Goal: Check status: Check status

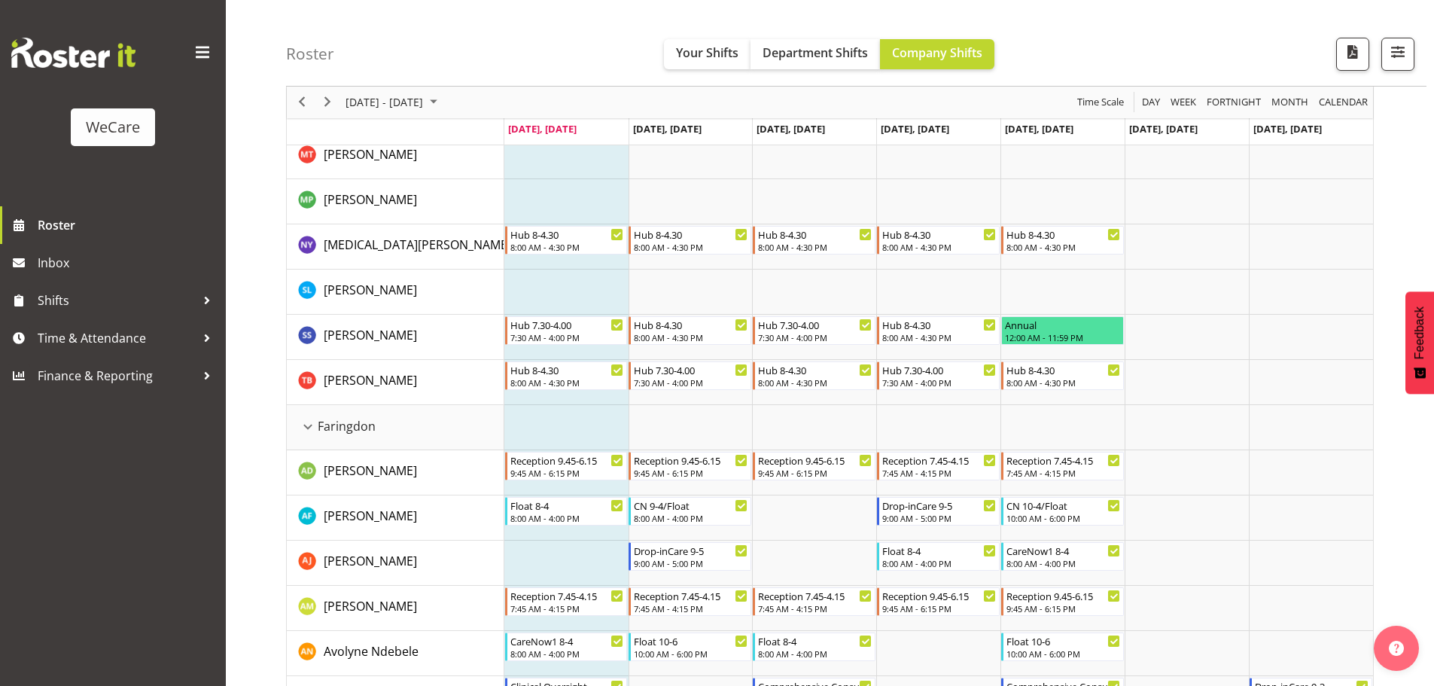
scroll to position [226, 0]
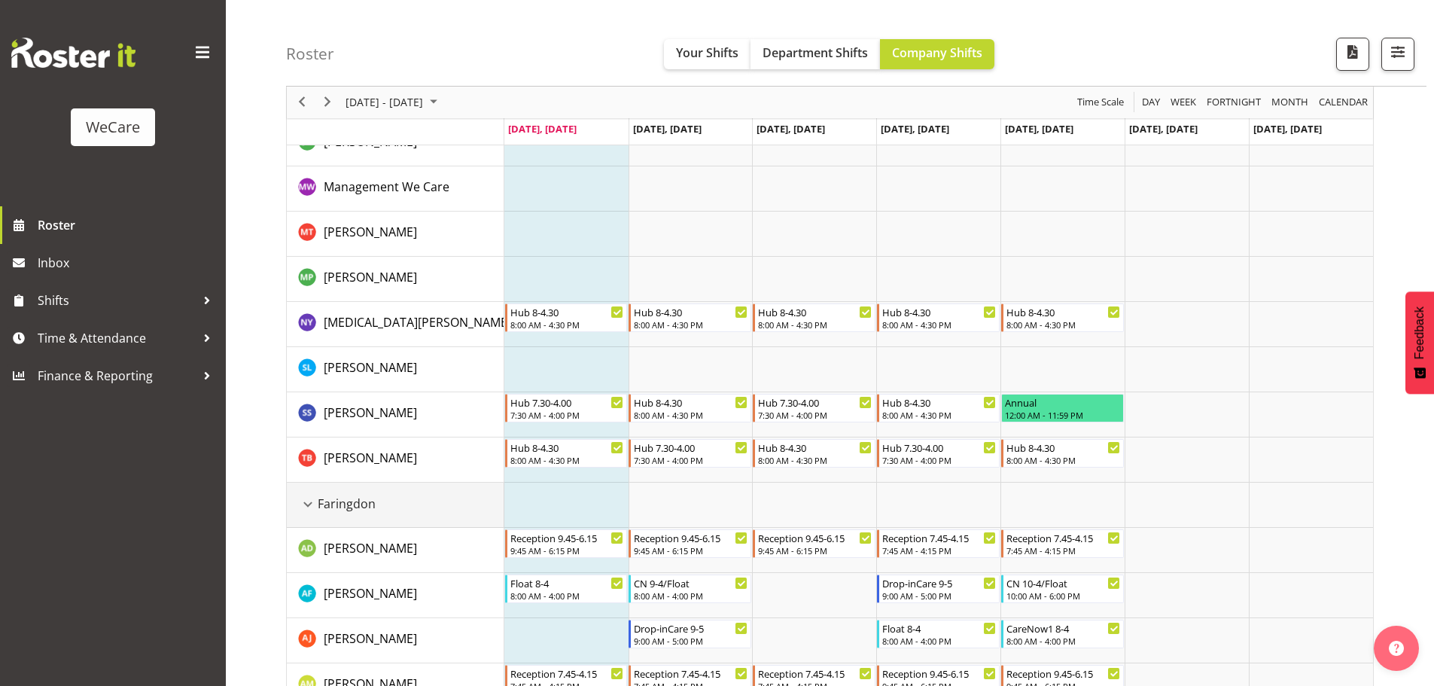
click at [312, 501] on div "Faringdon resource" at bounding box center [308, 505] width 20 height 20
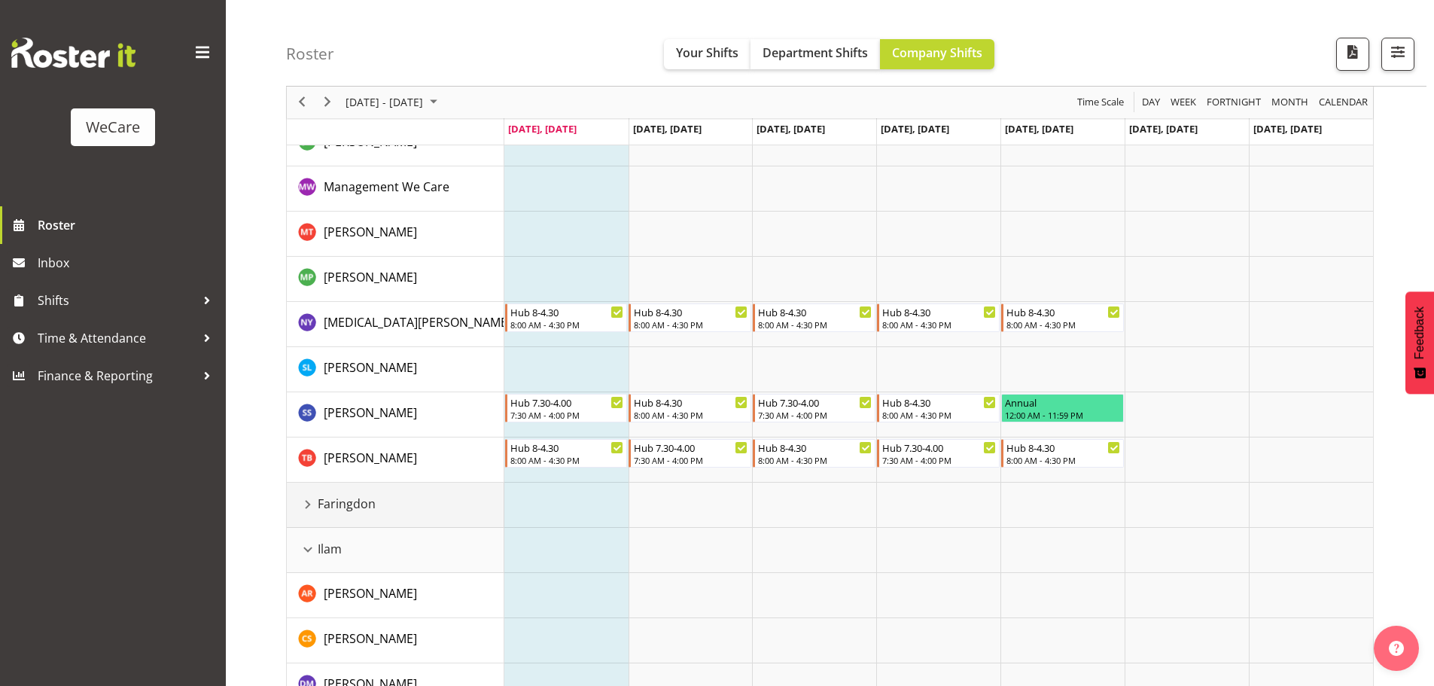
scroll to position [0, 0]
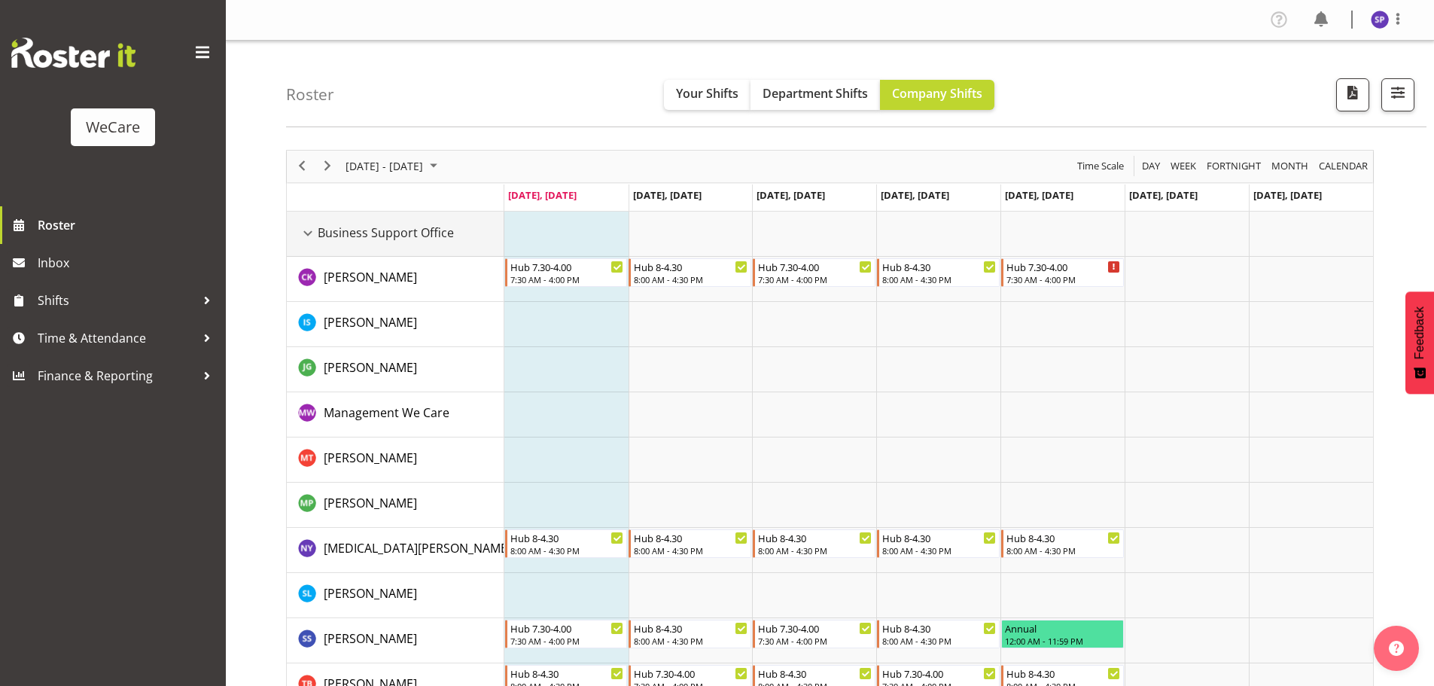
click at [311, 233] on div "Business Support Office resource" at bounding box center [308, 234] width 20 height 20
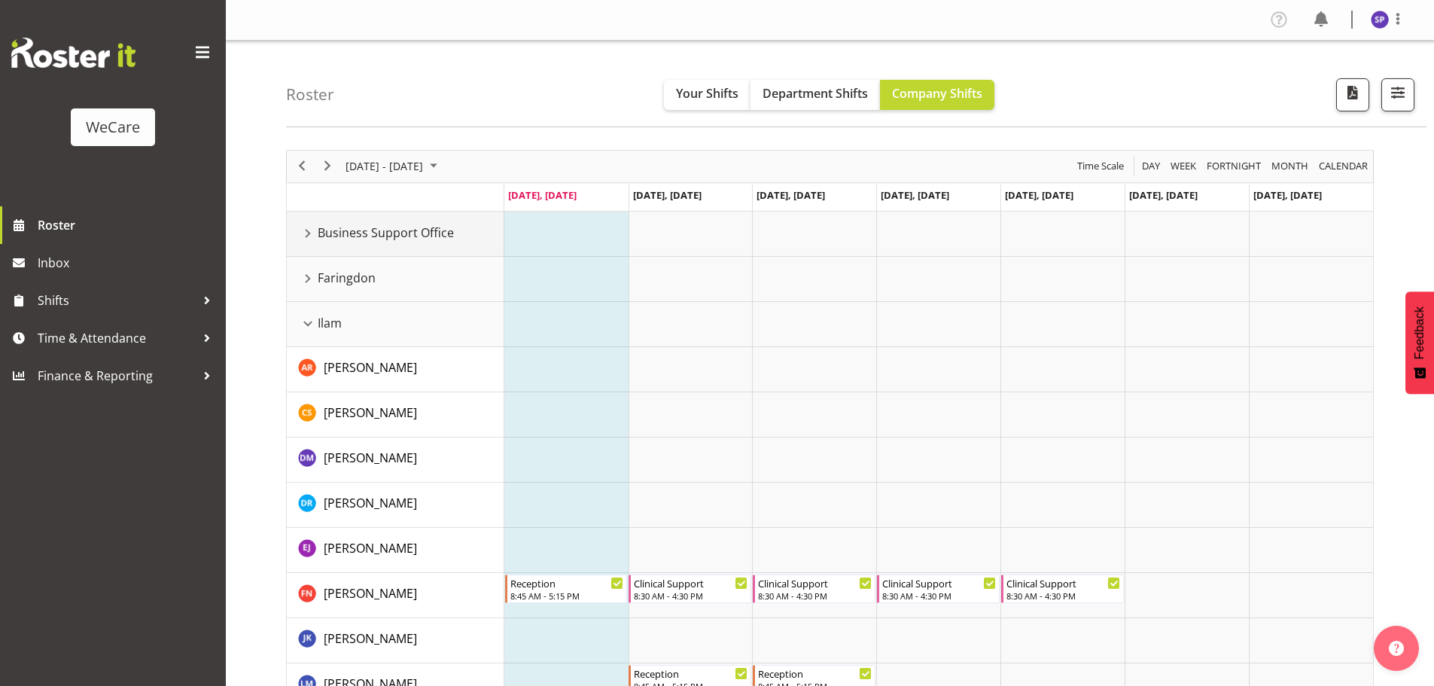
scroll to position [151, 0]
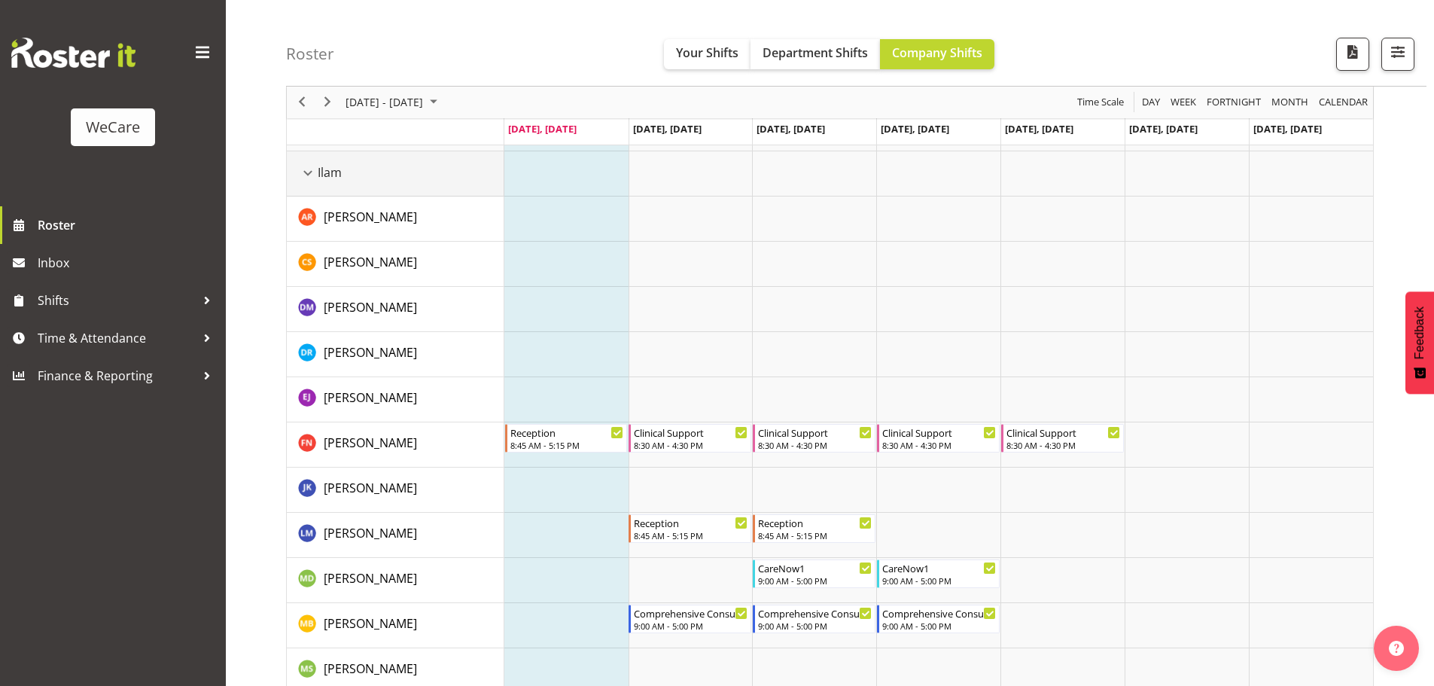
click at [307, 173] on div "Ilam resource" at bounding box center [308, 173] width 20 height 20
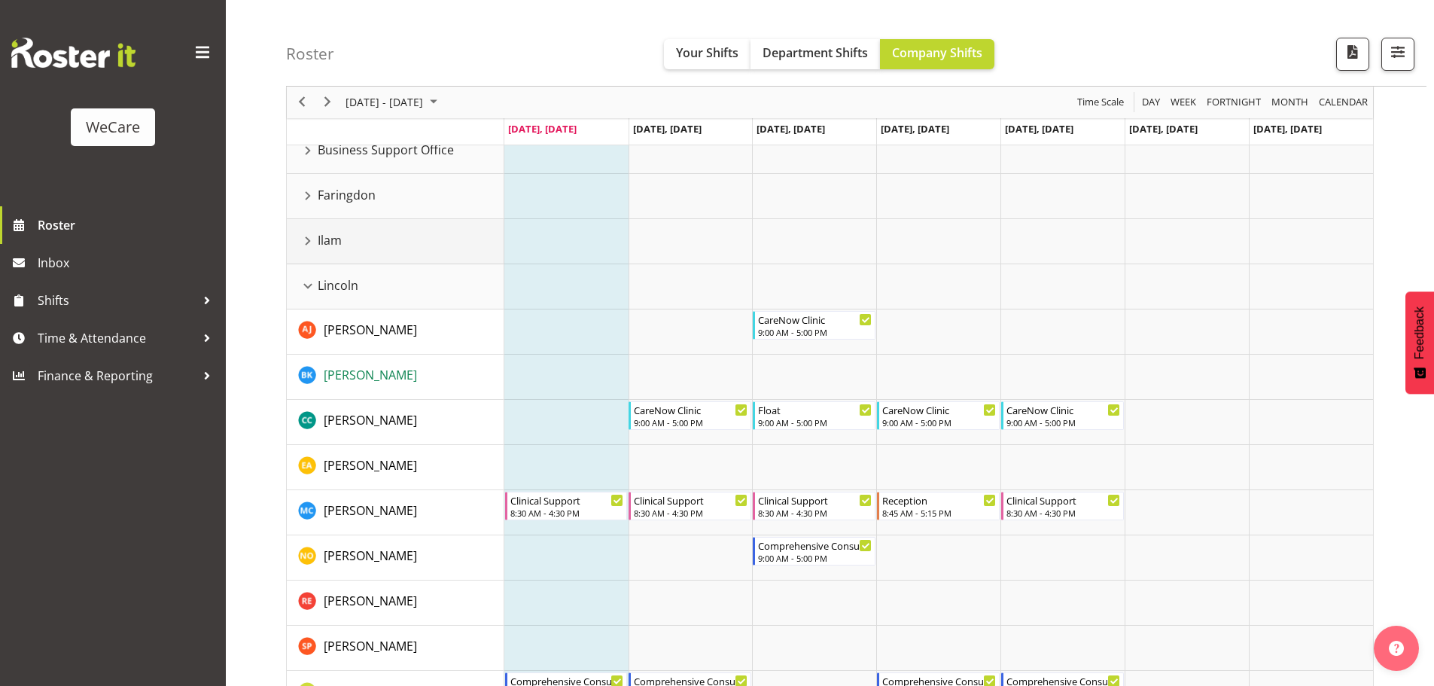
scroll to position [75, 0]
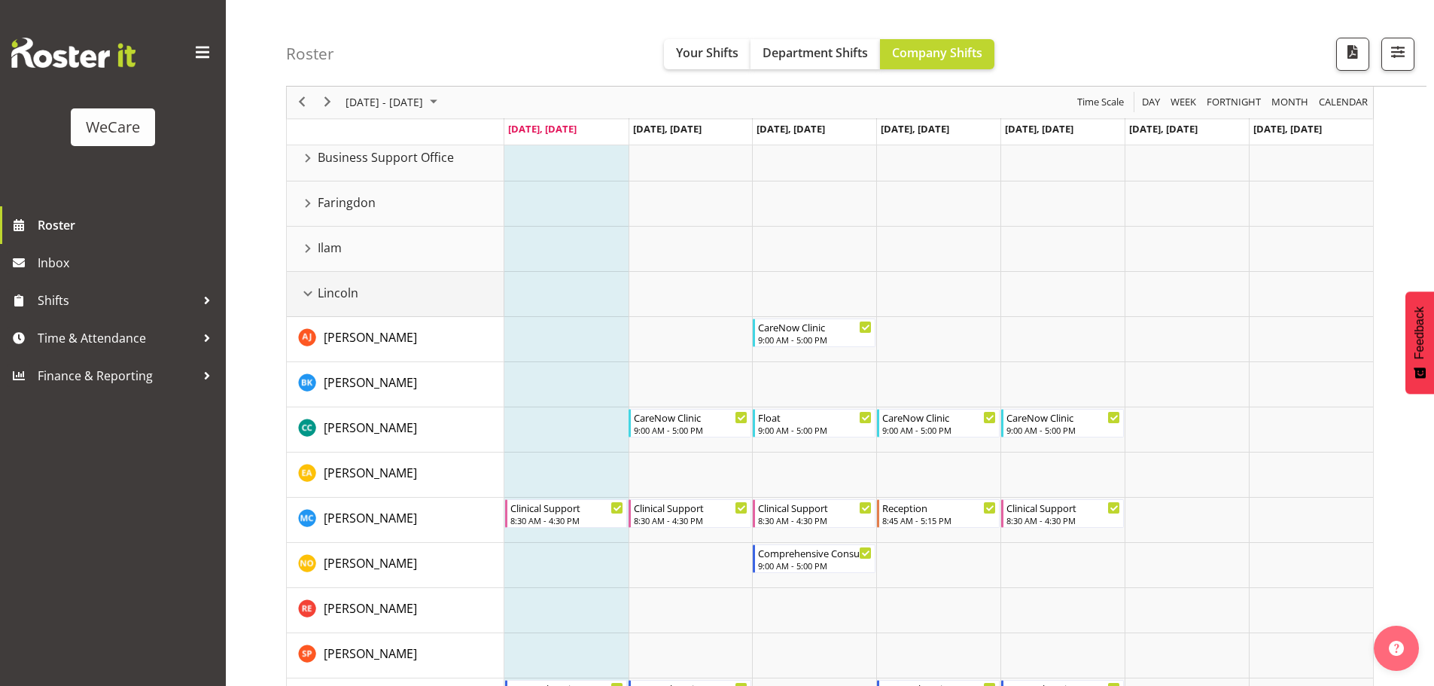
click at [306, 291] on div "Lincoln resource" at bounding box center [308, 294] width 20 height 20
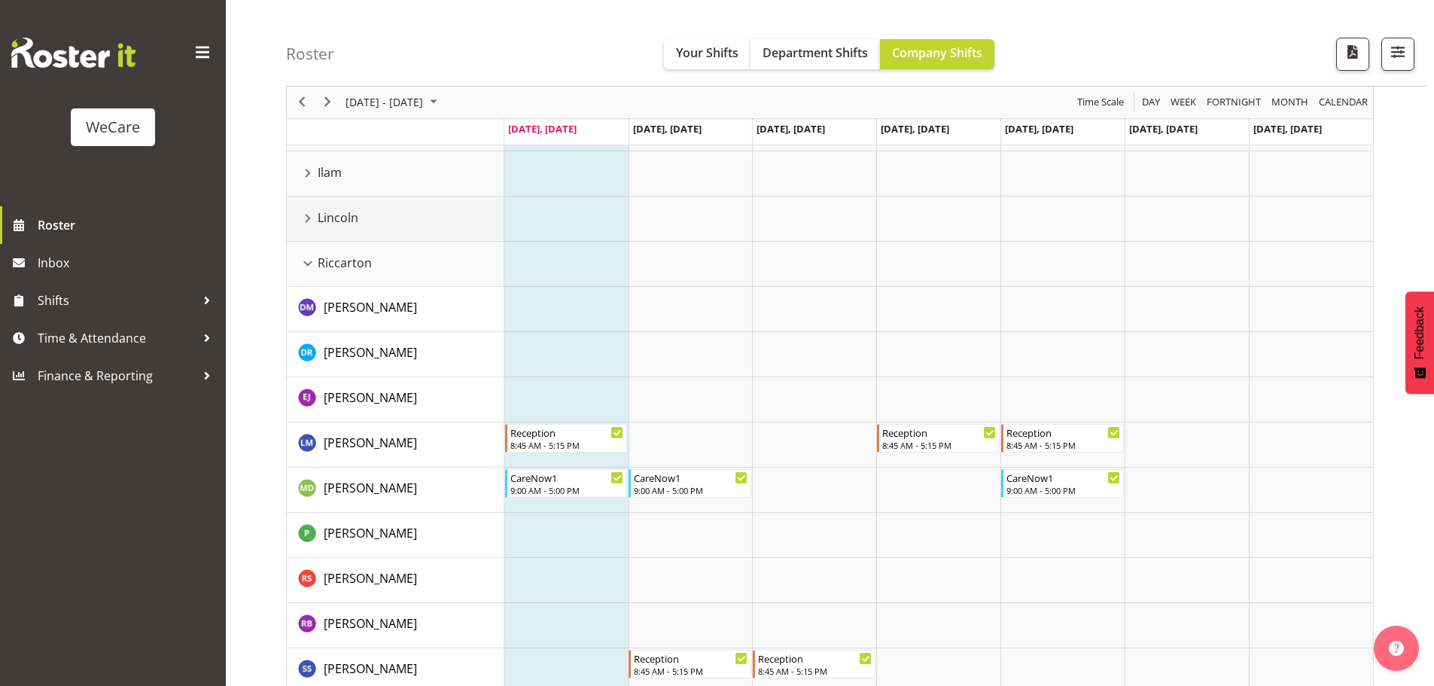
scroll to position [226, 0]
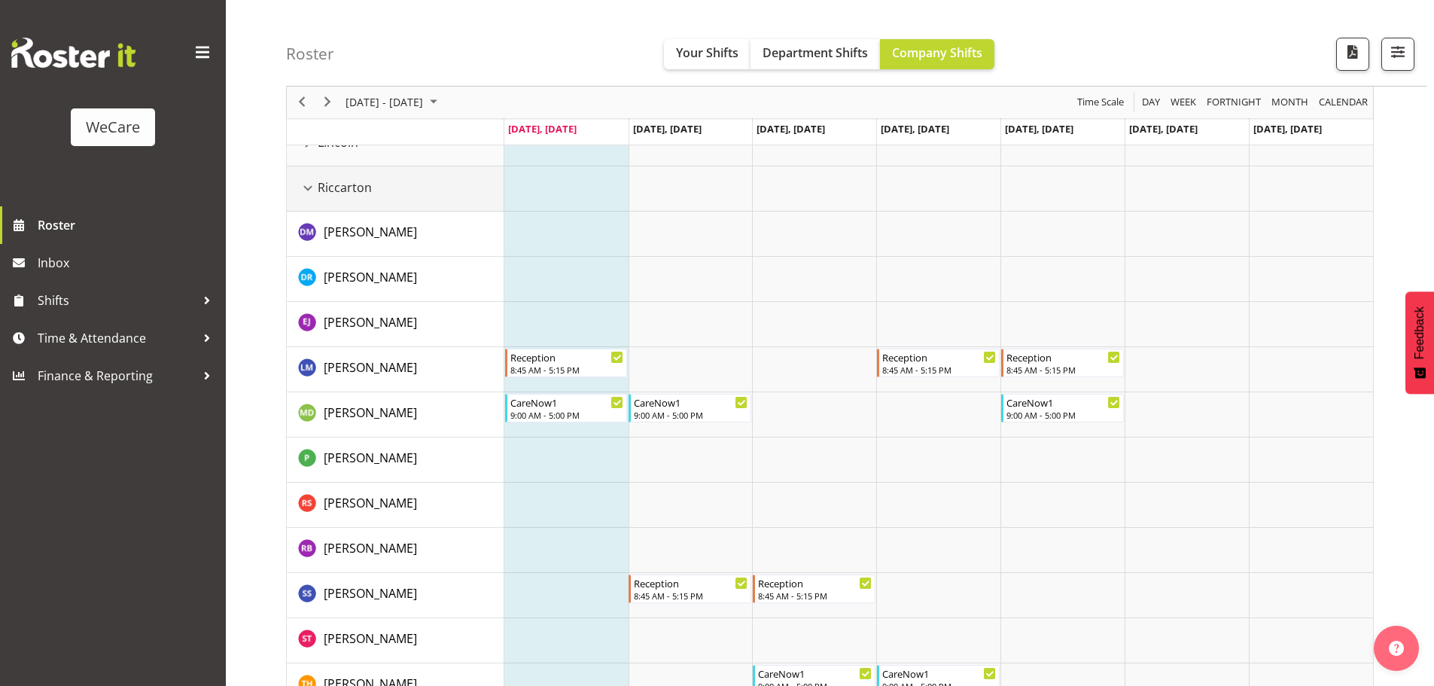
click at [304, 190] on div "Riccarton resource" at bounding box center [308, 188] width 20 height 20
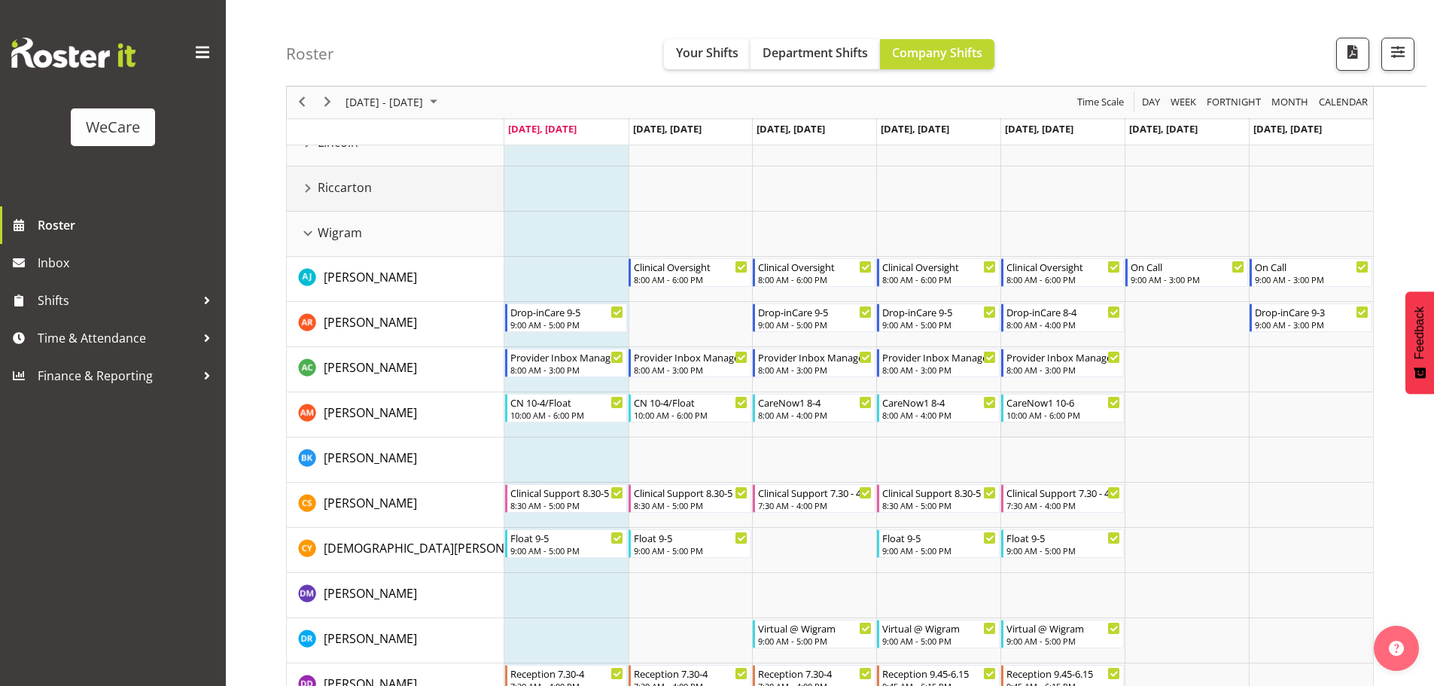
scroll to position [301, 0]
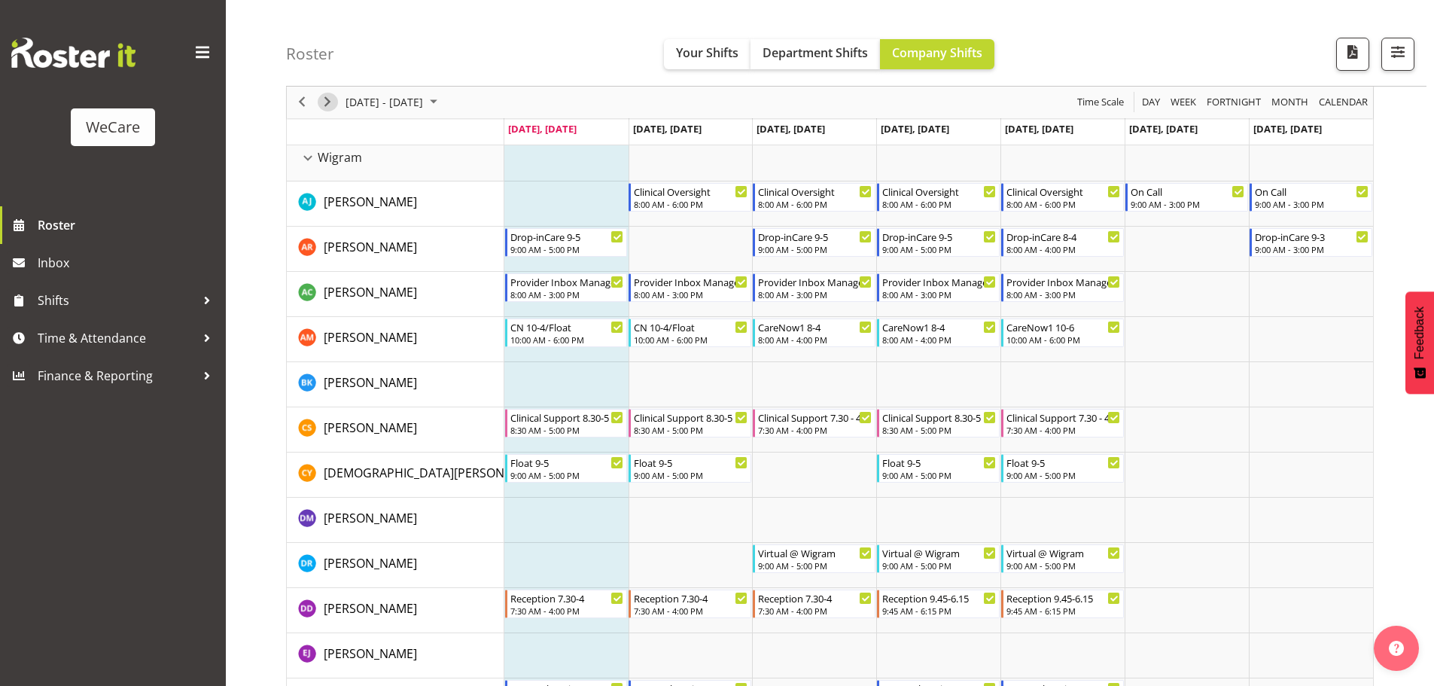
click at [334, 106] on span "Next" at bounding box center [327, 102] width 18 height 19
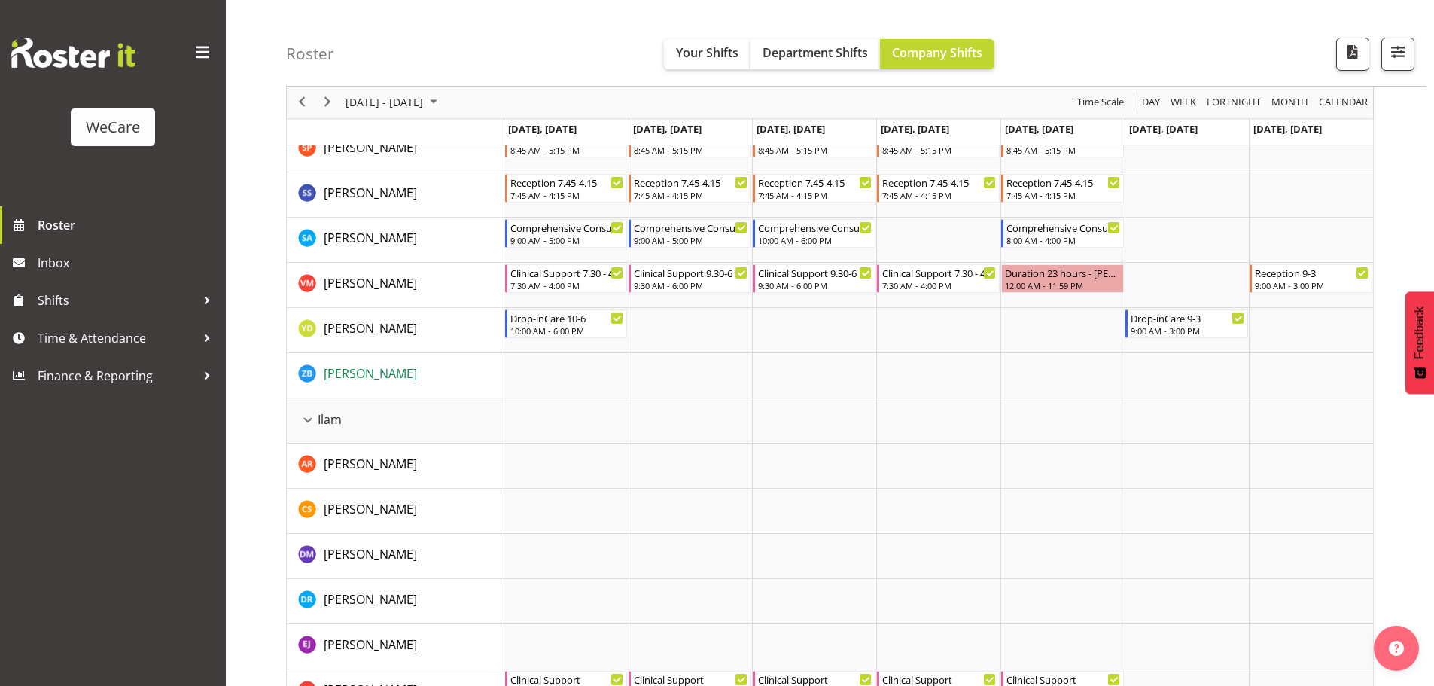
scroll to position [1355, 0]
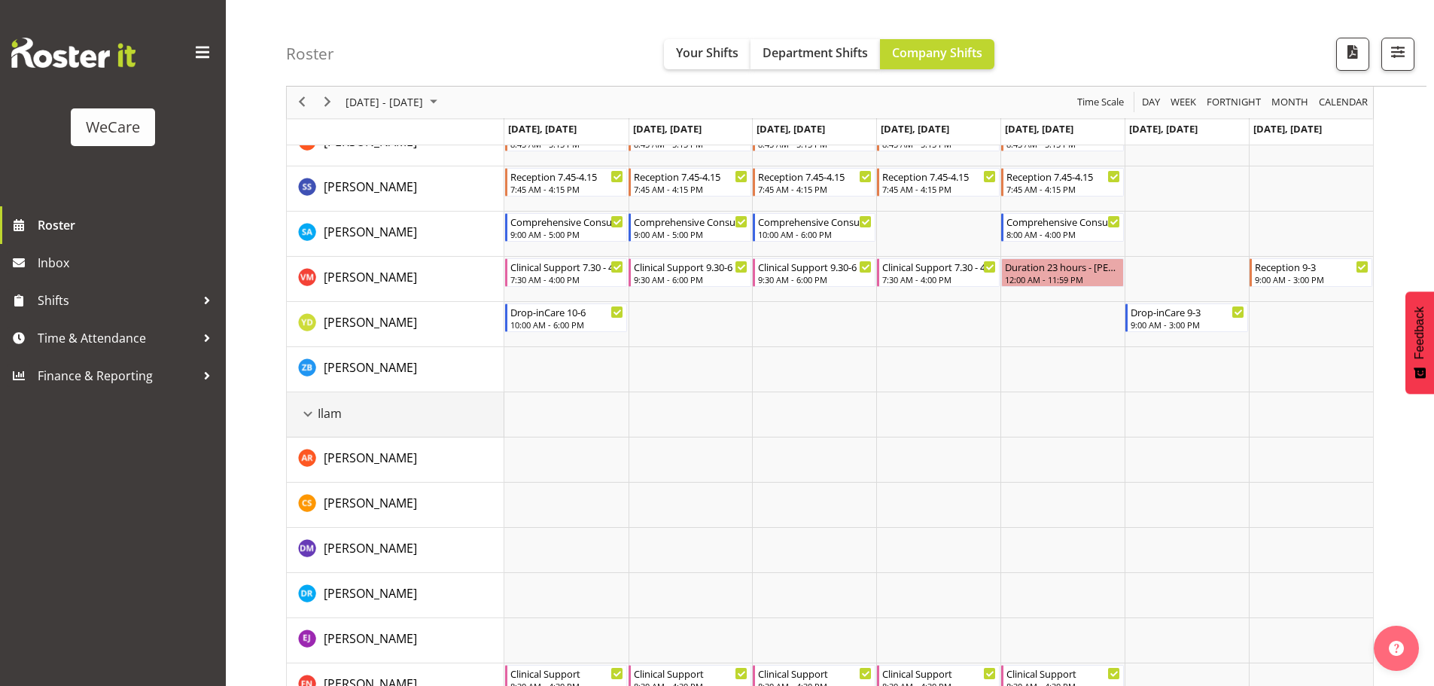
drag, startPoint x: 309, startPoint y: 417, endPoint x: 758, endPoint y: 475, distance: 452.4
click at [309, 417] on div "Ilam resource" at bounding box center [308, 414] width 20 height 20
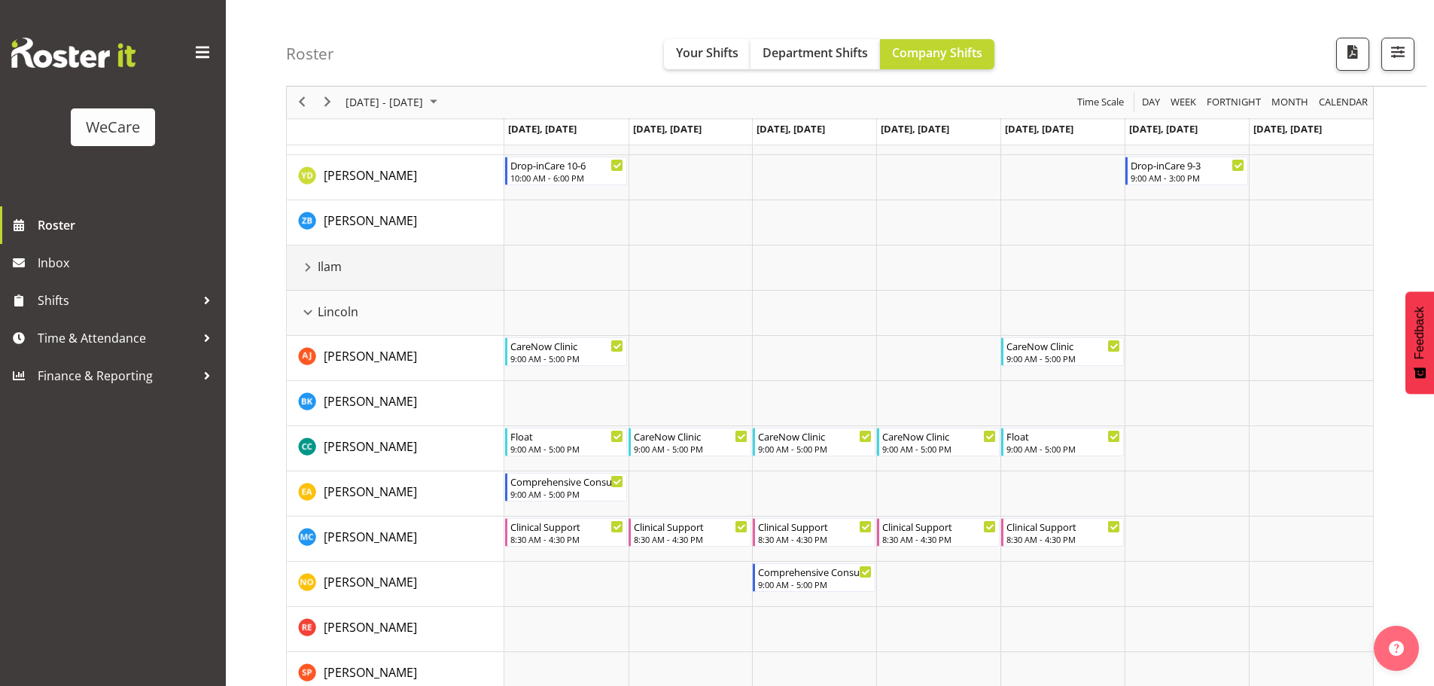
scroll to position [1506, 0]
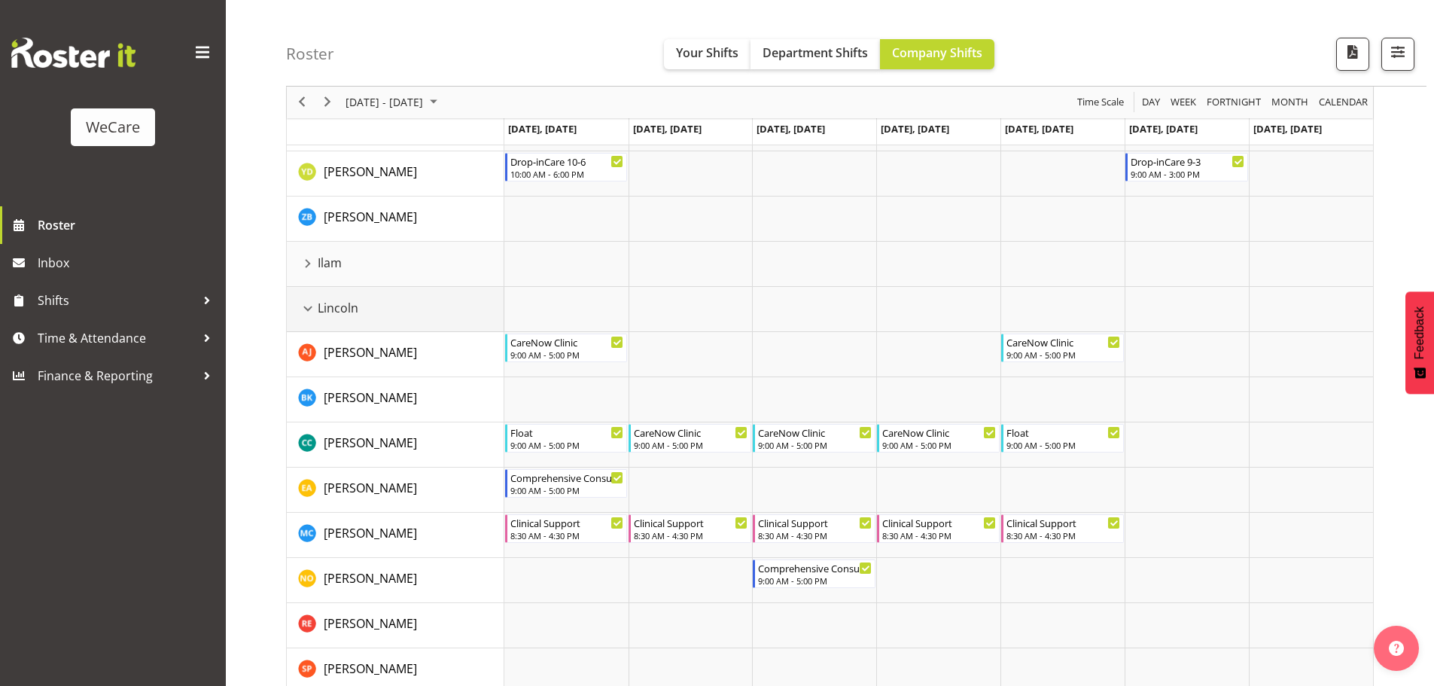
click at [303, 316] on div "Lincoln resource" at bounding box center [308, 309] width 20 height 20
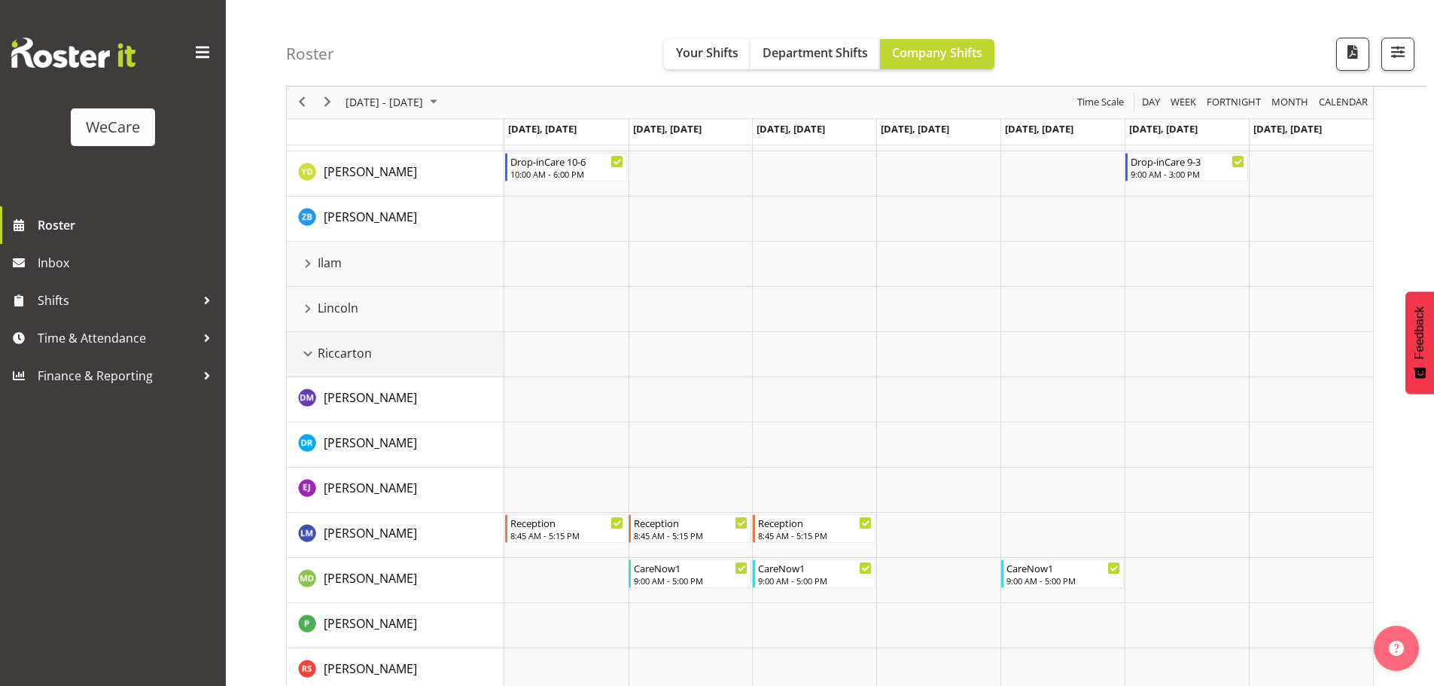
click at [313, 355] on div "Riccarton resource" at bounding box center [308, 354] width 20 height 20
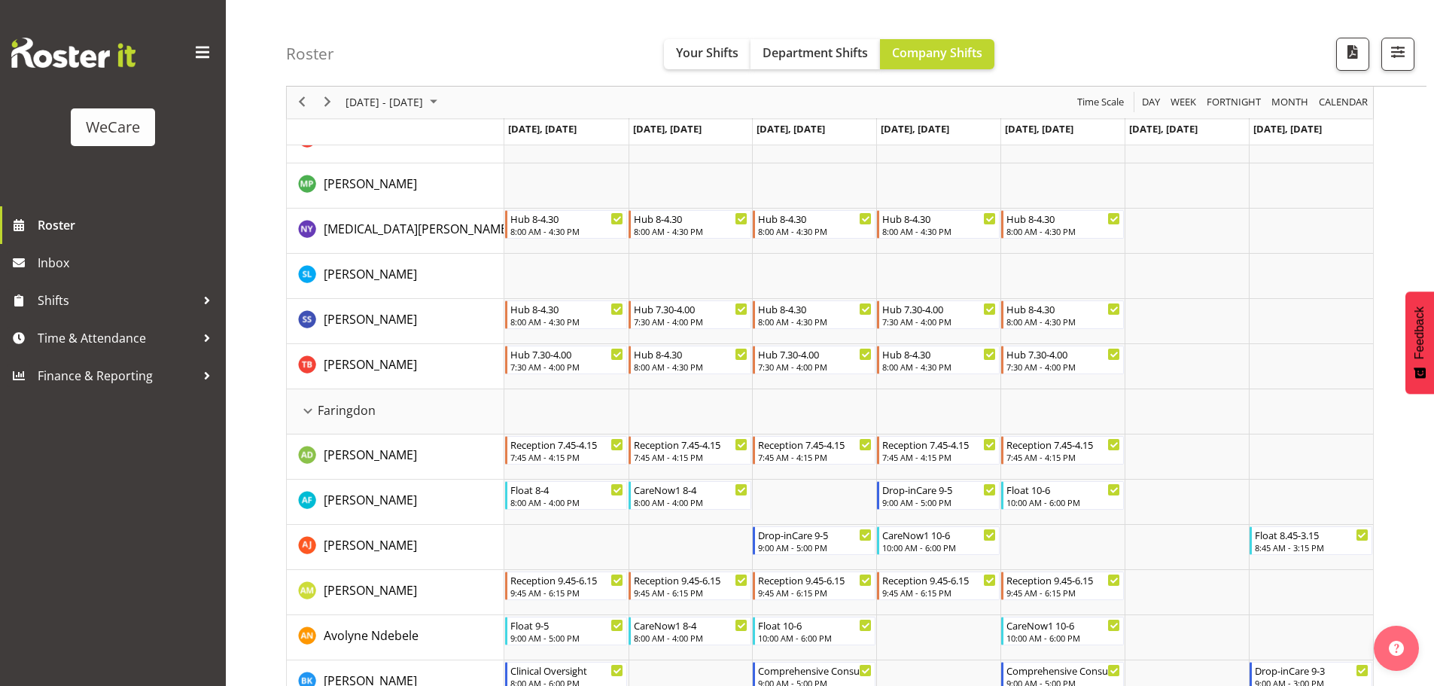
scroll to position [301, 0]
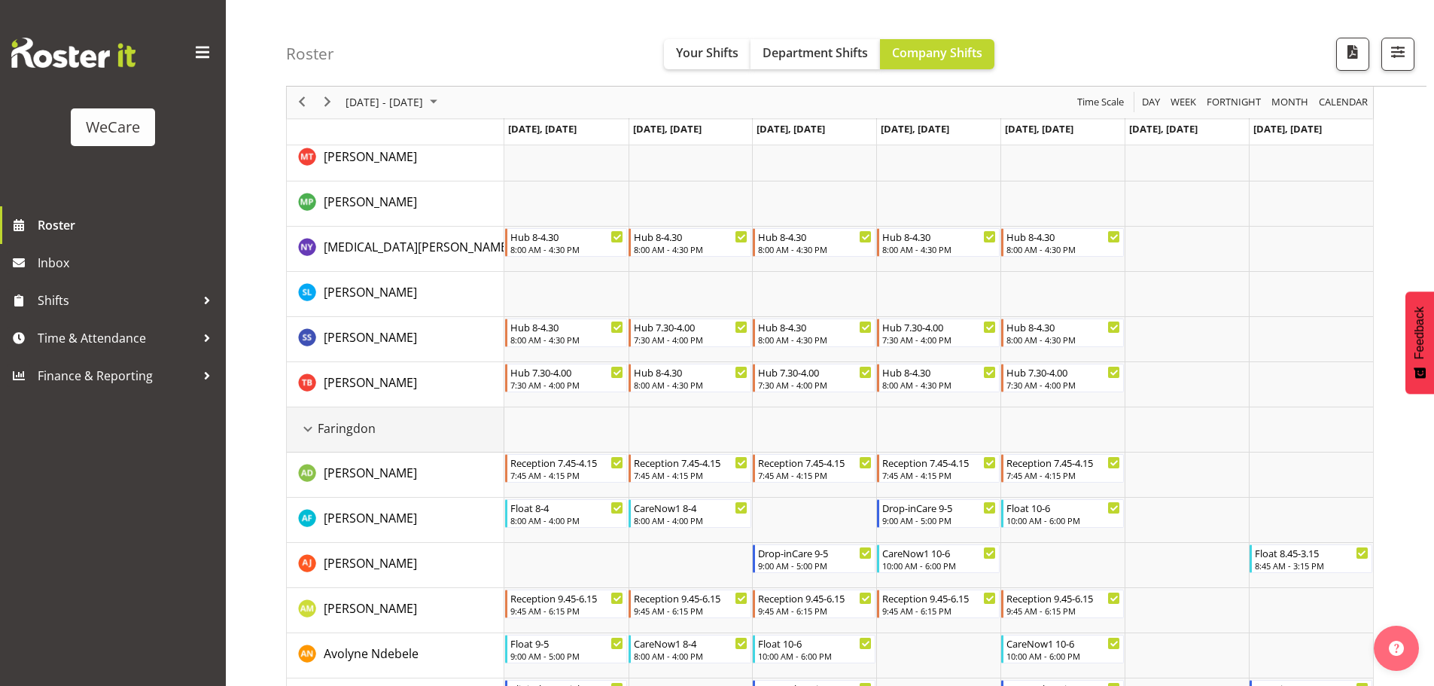
click at [306, 430] on div "Faringdon resource" at bounding box center [308, 429] width 20 height 20
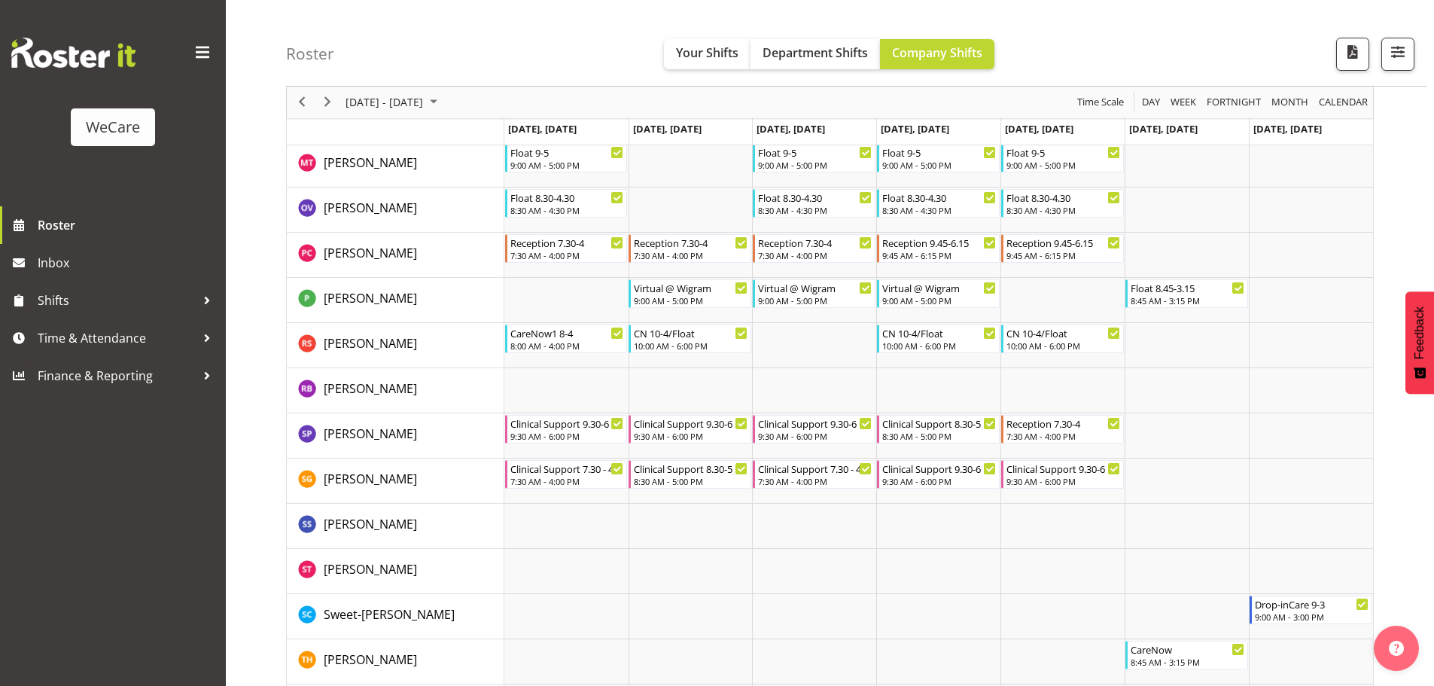
scroll to position [1656, 0]
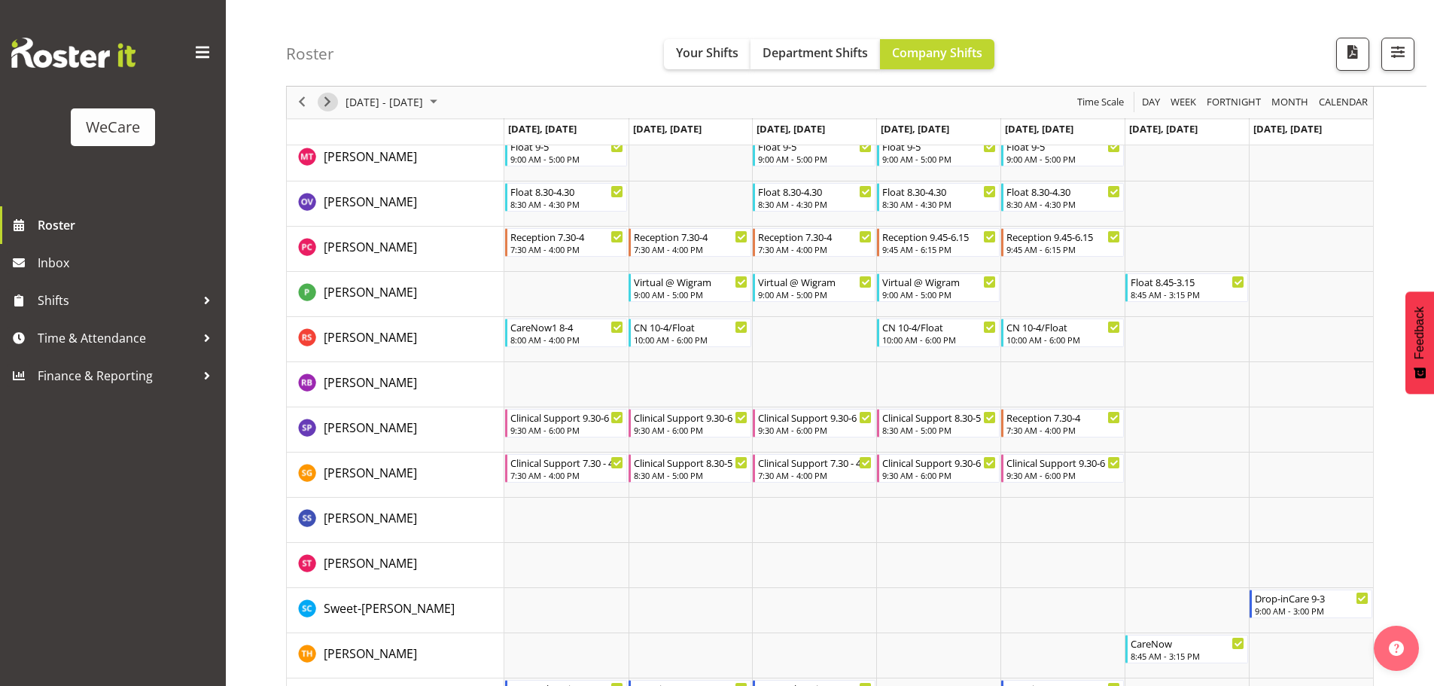
click at [322, 99] on span "Next" at bounding box center [327, 102] width 18 height 19
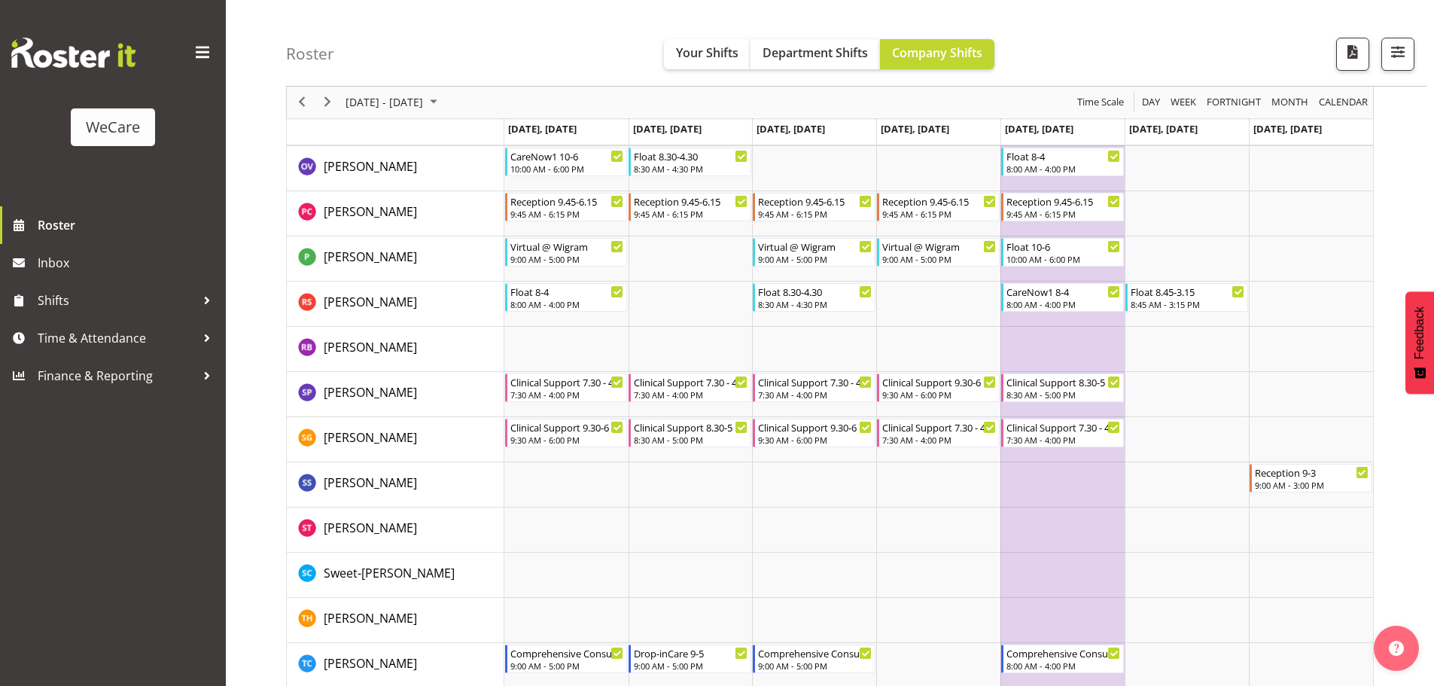
scroll to position [4490, 0]
